Goal: Task Accomplishment & Management: Use online tool/utility

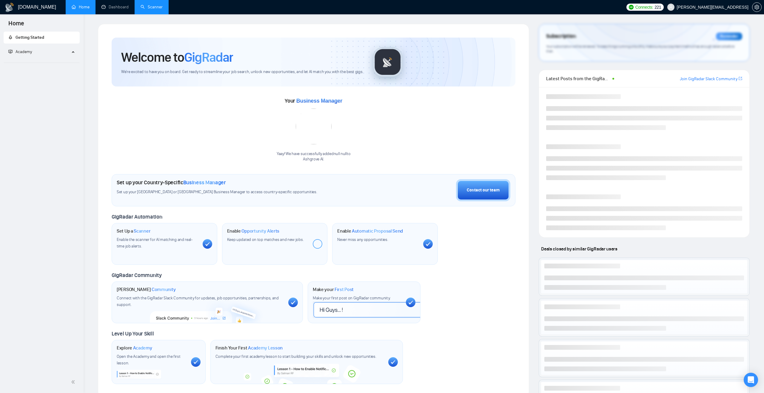
click at [158, 10] on link "Scanner" at bounding box center [151, 6] width 22 height 5
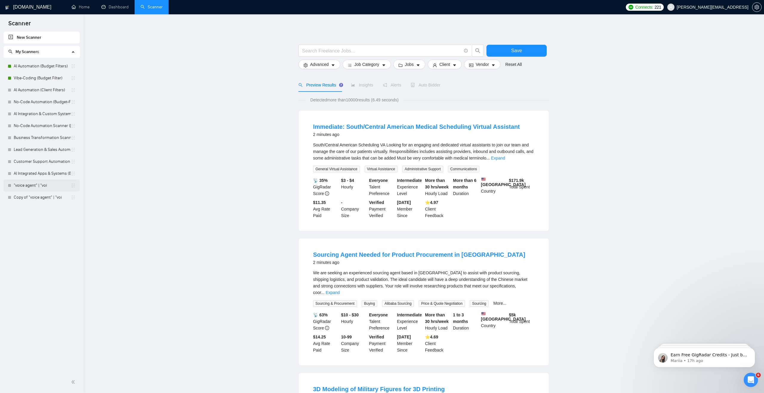
click at [49, 180] on link ""voice agent" | "voi" at bounding box center [42, 186] width 57 height 12
